Goal: Check status: Check status

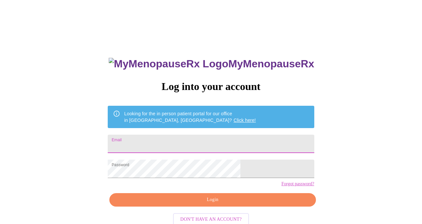
click at [270, 140] on input "Email" at bounding box center [211, 144] width 206 height 18
click at [239, 154] on div "MyMenopauseRx Log into your account Looking for the in person patient portal fo…" at bounding box center [210, 159] width 219 height 224
click at [203, 137] on input "[PERSON_NAME]" at bounding box center [211, 144] width 206 height 18
click at [171, 147] on input "[PERSON_NAME]" at bounding box center [211, 144] width 206 height 18
type input "[PERSON_NAME]"
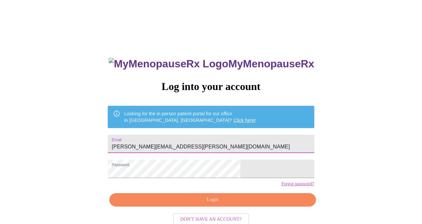
type input "[PERSON_NAME][EMAIL_ADDRESS][PERSON_NAME][DOMAIN_NAME]"
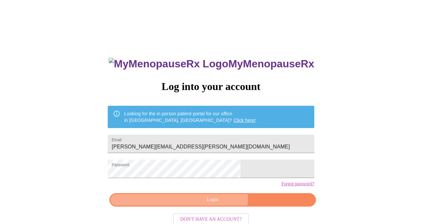
click at [216, 204] on span "Login" at bounding box center [212, 200] width 191 height 8
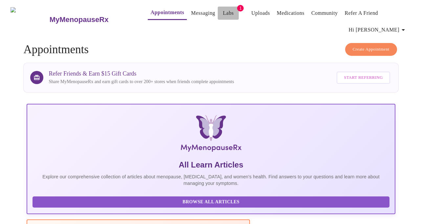
click at [222, 9] on span "Labs" at bounding box center [228, 13] width 16 height 9
click at [223, 10] on link "Labs" at bounding box center [228, 13] width 11 height 9
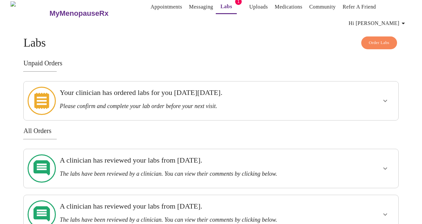
scroll to position [7, 0]
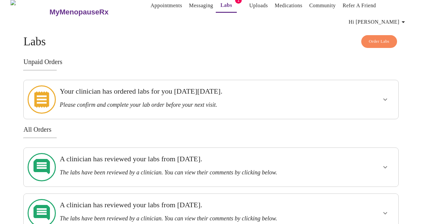
click at [212, 103] on h3 "Please confirm and complete your lab order before your next visit." at bounding box center [193, 104] width 266 height 7
click at [386, 95] on icon "show more" at bounding box center [385, 99] width 8 height 8
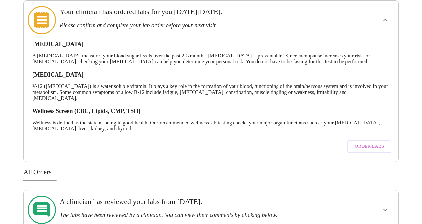
scroll to position [86, 0]
